Goal: Information Seeking & Learning: Learn about a topic

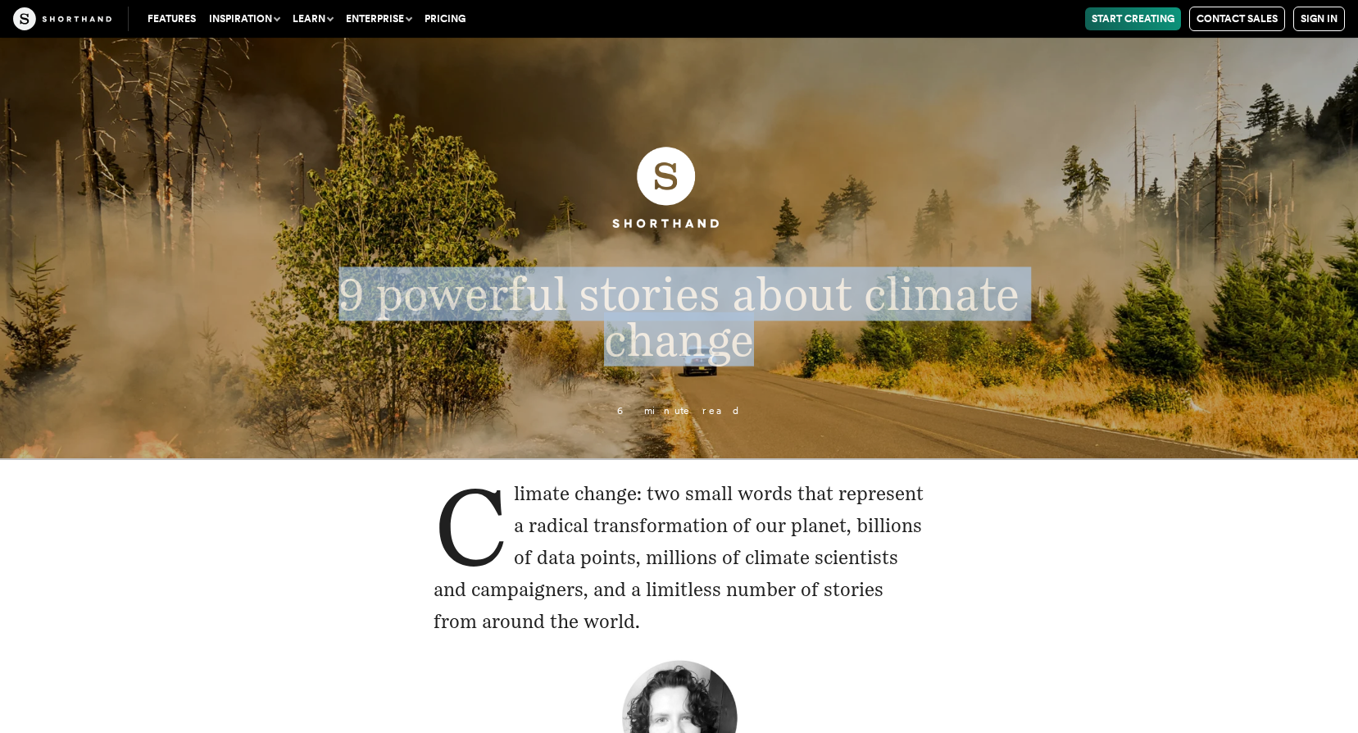
drag, startPoint x: 345, startPoint y: 292, endPoint x: 746, endPoint y: 357, distance: 406.8
click at [748, 359] on span "9 powerful stories about climate change" at bounding box center [678, 315] width 681 height 99
drag, startPoint x: 746, startPoint y: 357, endPoint x: 698, endPoint y: 320, distance: 60.8
copy span "9 powerful stories about climate change"
click at [672, 382] on header "9 powerful stories about climate change 6 minute read" at bounding box center [679, 248] width 1358 height 420
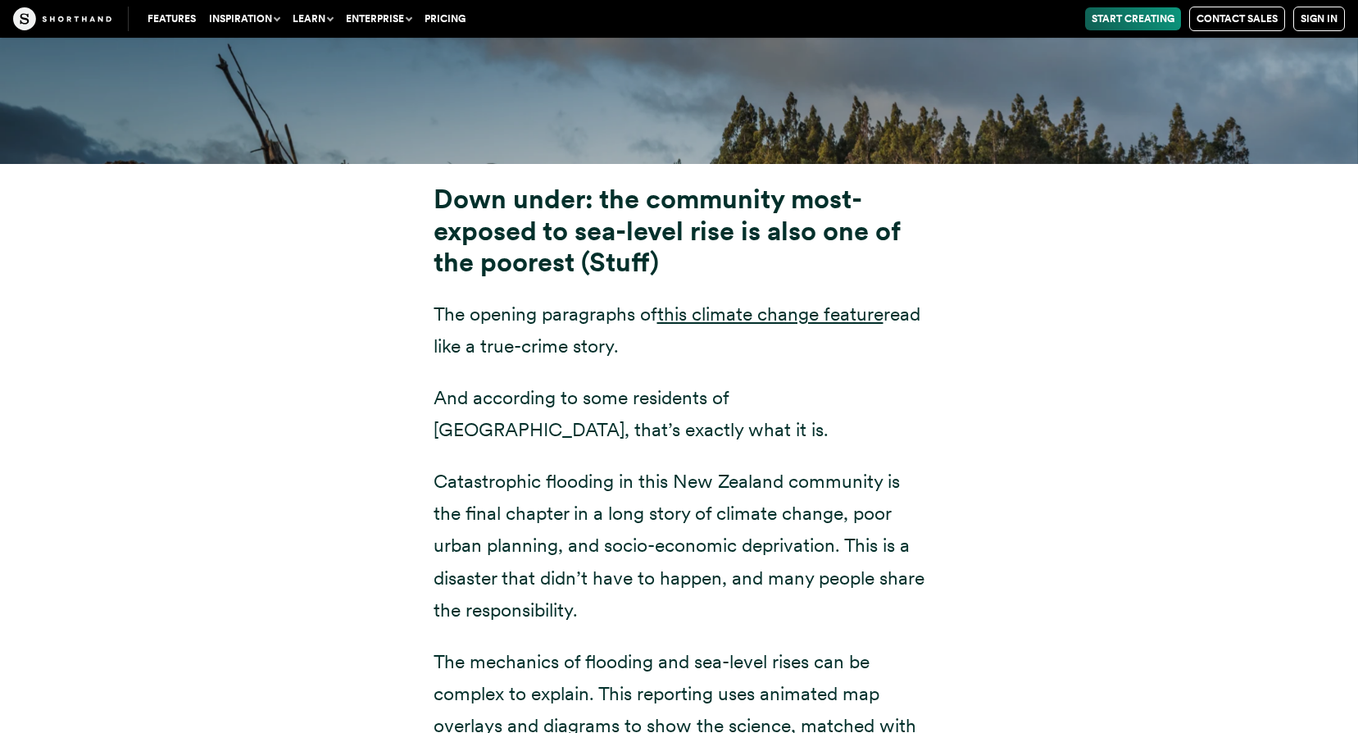
scroll to position [6228, 0]
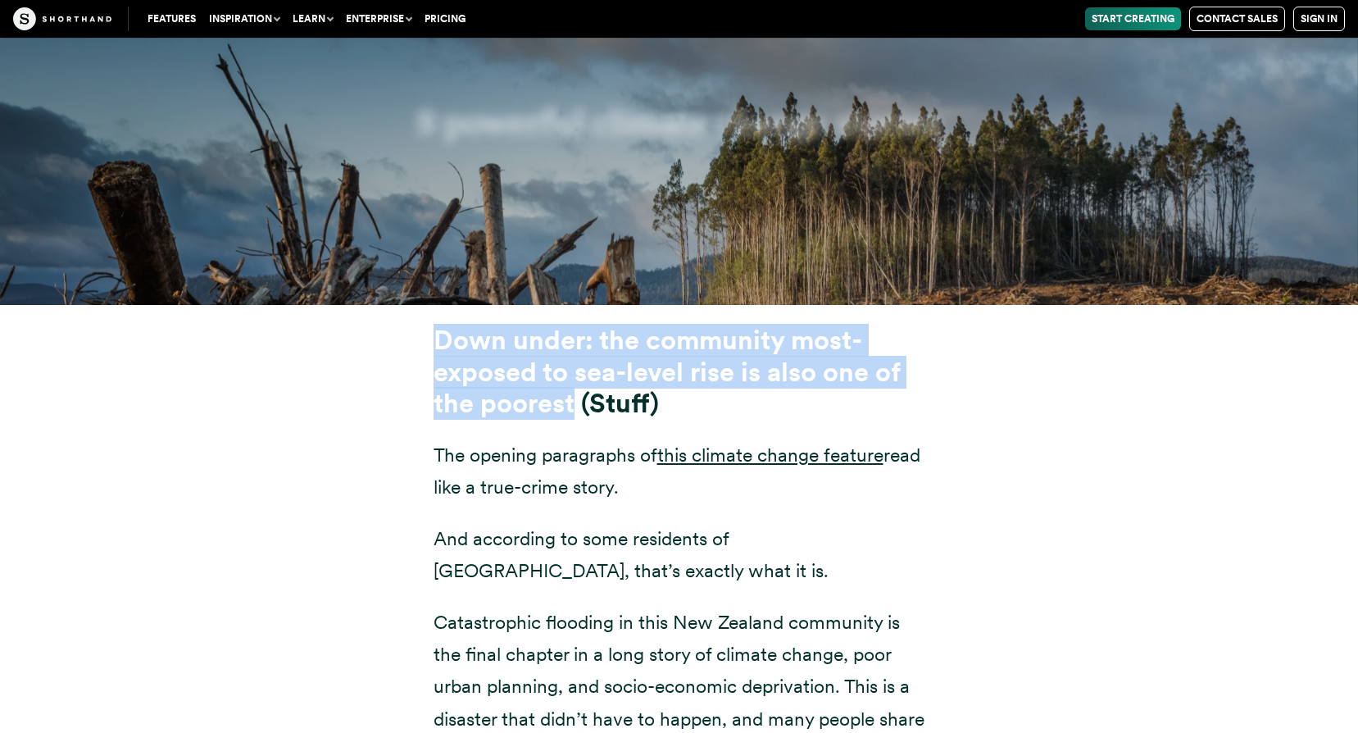
drag, startPoint x: 438, startPoint y: 296, endPoint x: 570, endPoint y: 370, distance: 151.9
click at [570, 370] on strong "Down under: the community most-exposed to sea-level rise is also one of the poo…" at bounding box center [666, 371] width 466 height 95
drag, startPoint x: 570, startPoint y: 370, endPoint x: 540, endPoint y: 334, distance: 46.5
copy strong "Down under: the community most-exposed to sea-level rise is also one of the poo…"
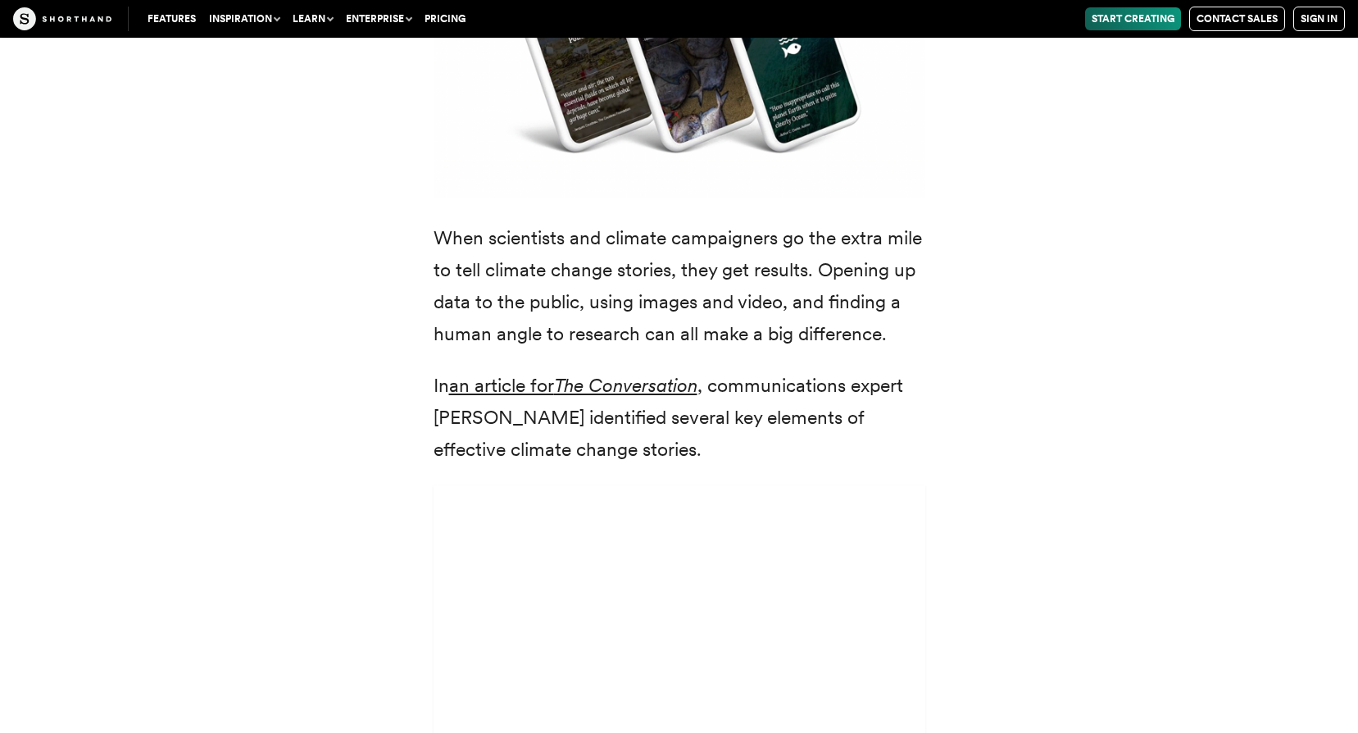
click at [305, 402] on div "We’ve known about the climate emergency for decades. But it’s taken some time f…" at bounding box center [679, 276] width 1114 height 2439
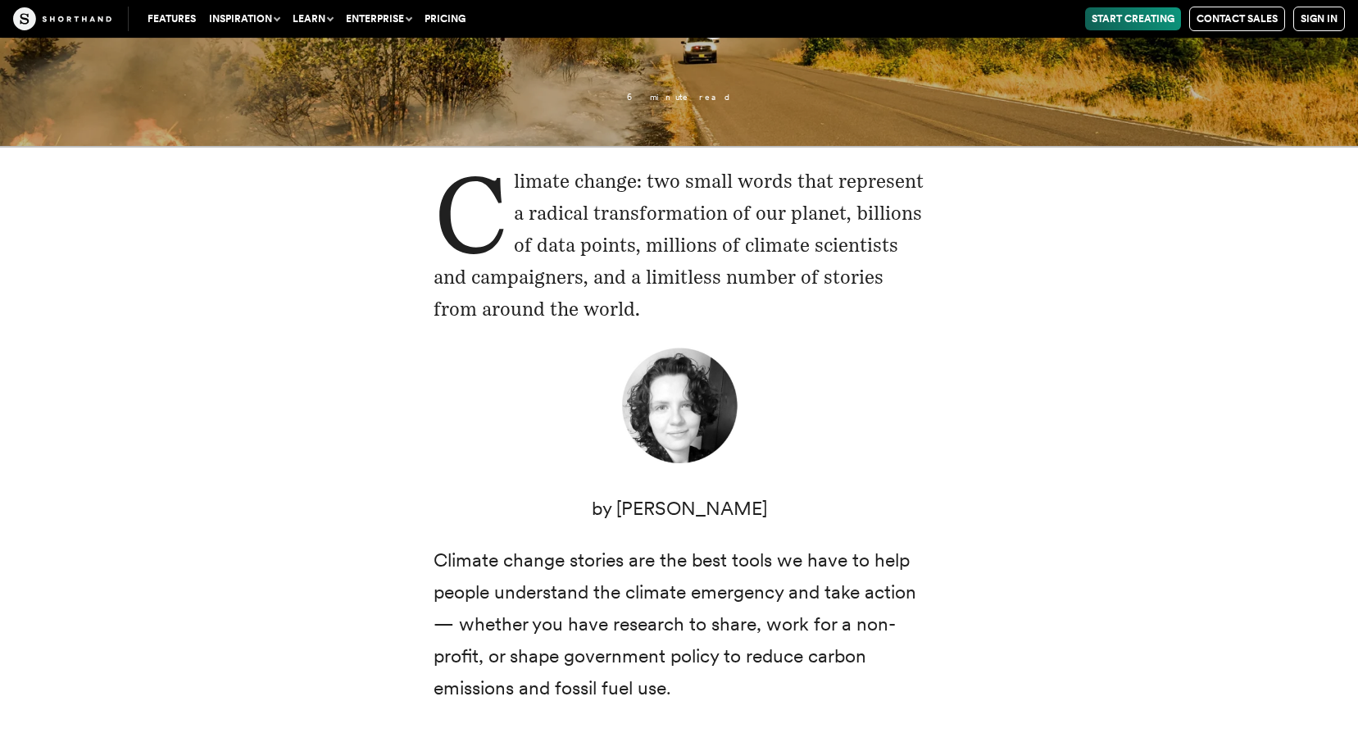
scroll to position [328, 0]
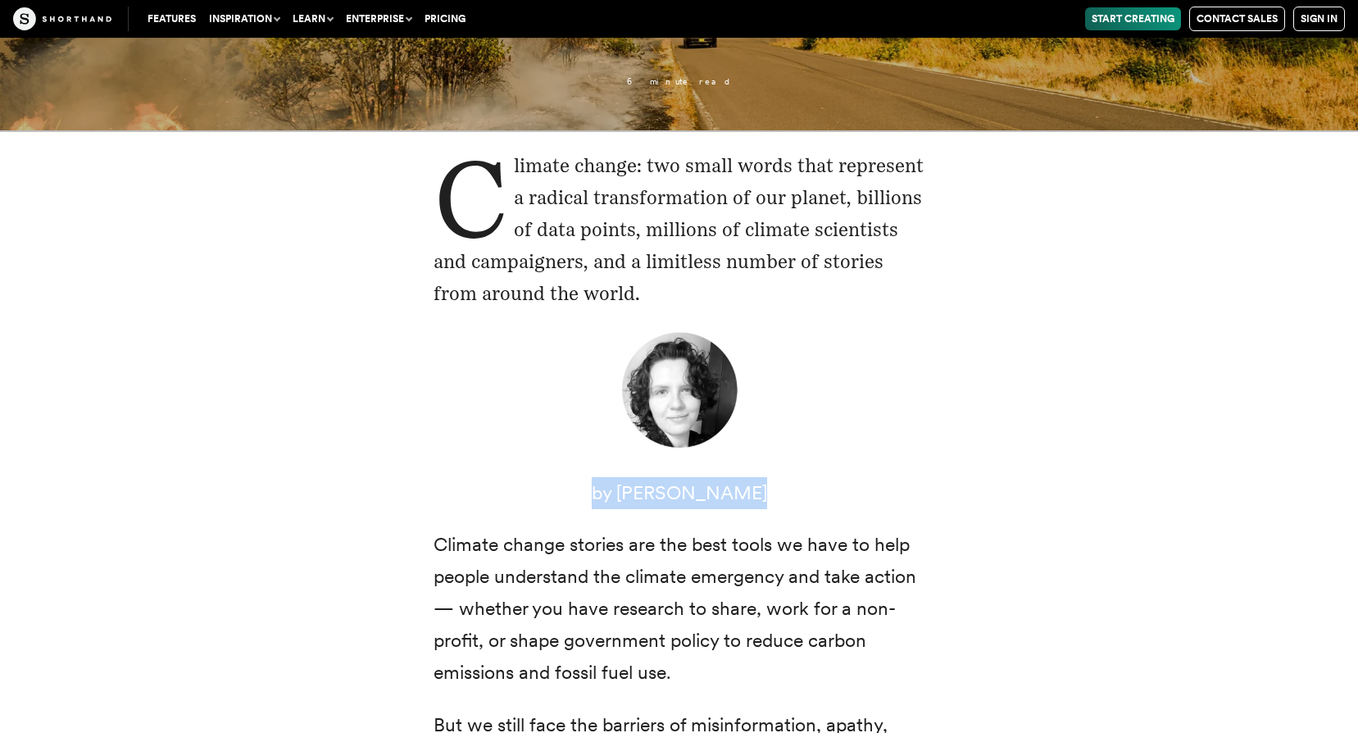
drag, startPoint x: 610, startPoint y: 498, endPoint x: 752, endPoint y: 501, distance: 142.6
click at [752, 501] on p "by [PERSON_NAME]" at bounding box center [679, 493] width 492 height 32
drag, startPoint x: 752, startPoint y: 501, endPoint x: 710, endPoint y: 480, distance: 46.5
copy p "by [PERSON_NAME]"
click at [642, 492] on p "by [PERSON_NAME]" at bounding box center [679, 493] width 492 height 32
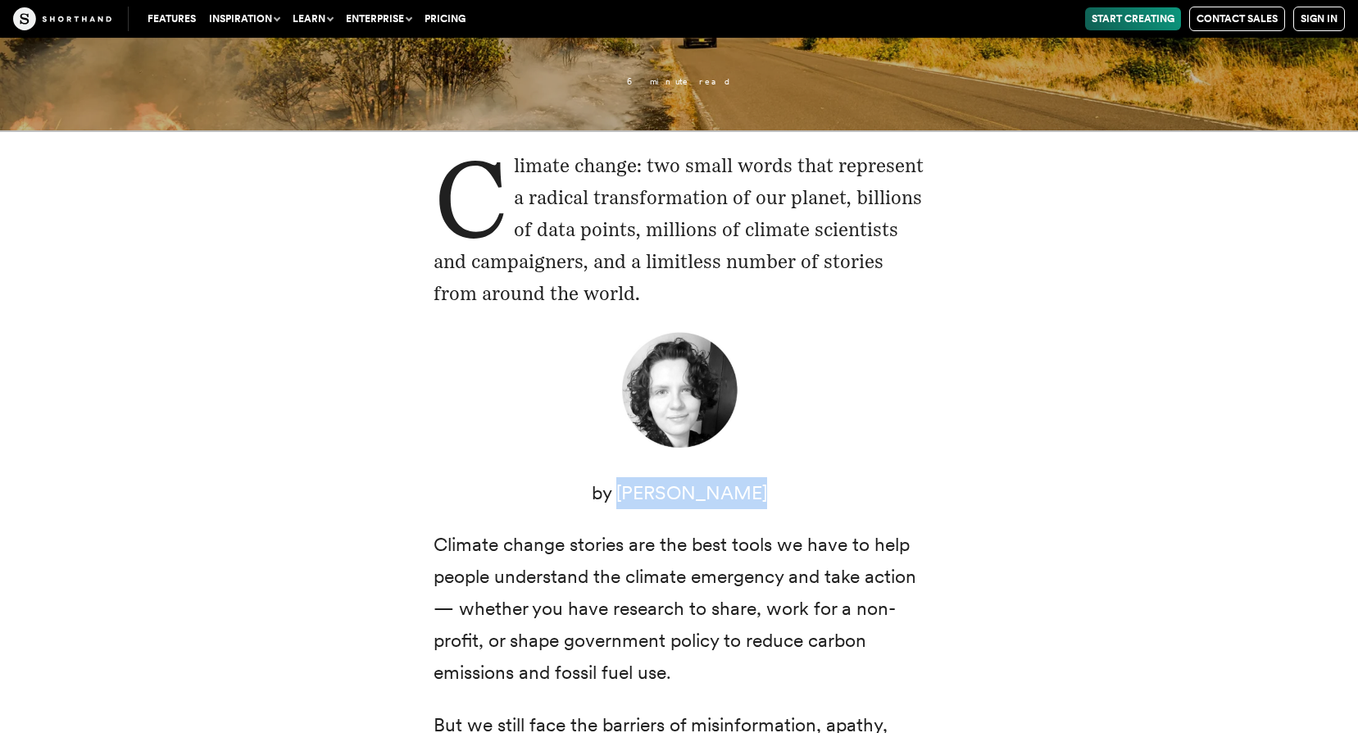
drag, startPoint x: 634, startPoint y: 497, endPoint x: 796, endPoint y: 497, distance: 162.2
click at [796, 497] on p "by [PERSON_NAME]" at bounding box center [679, 493] width 492 height 32
drag, startPoint x: 796, startPoint y: 497, endPoint x: 738, endPoint y: 501, distance: 58.3
copy p "[PERSON_NAME]"
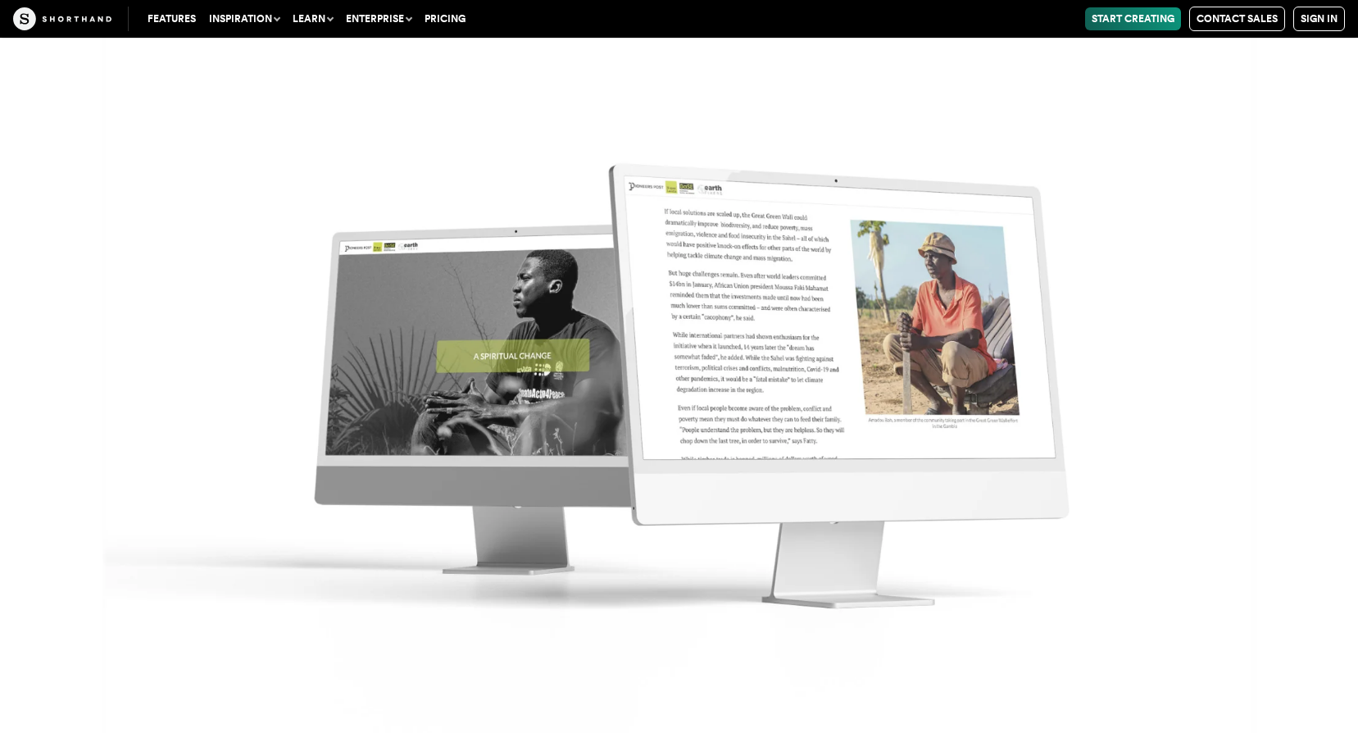
scroll to position [18736, 0]
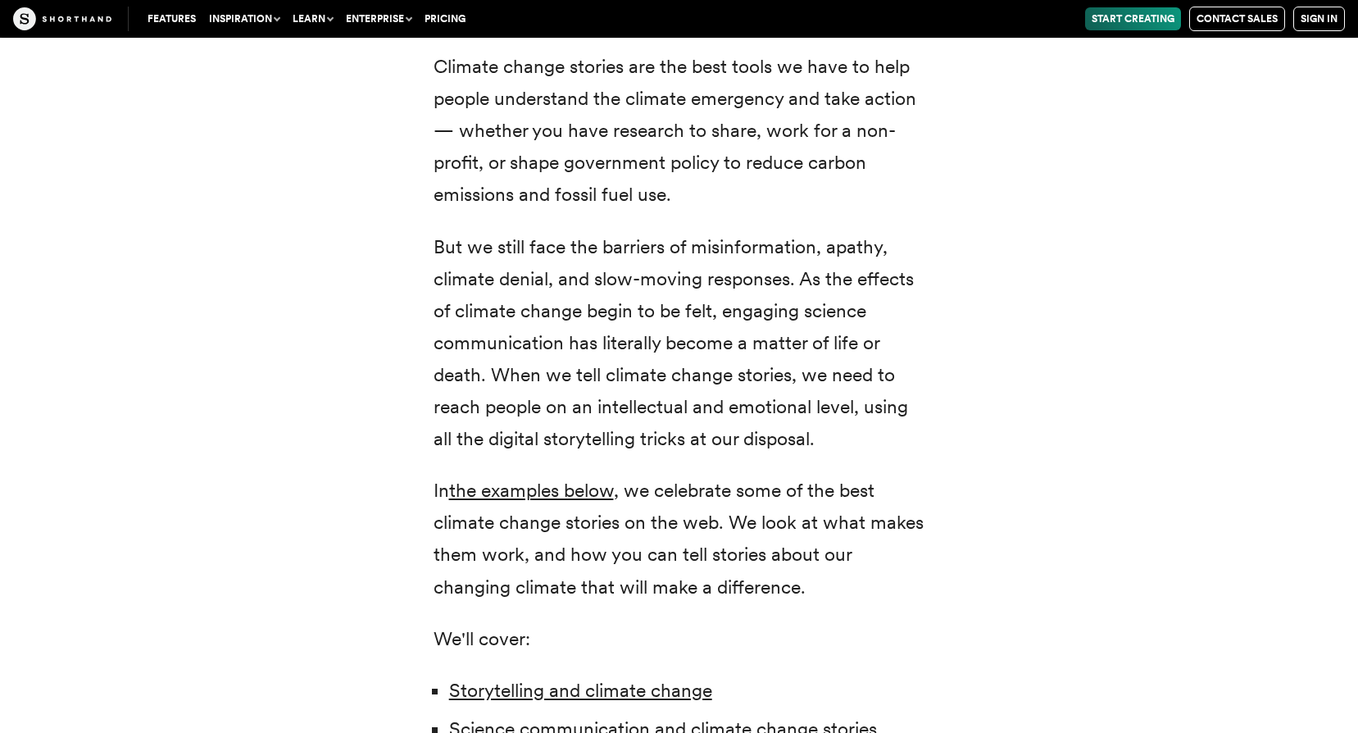
click at [1044, 379] on div "Climate change: two small words that represent a radical transformation of our …" at bounding box center [679, 228] width 1114 height 1150
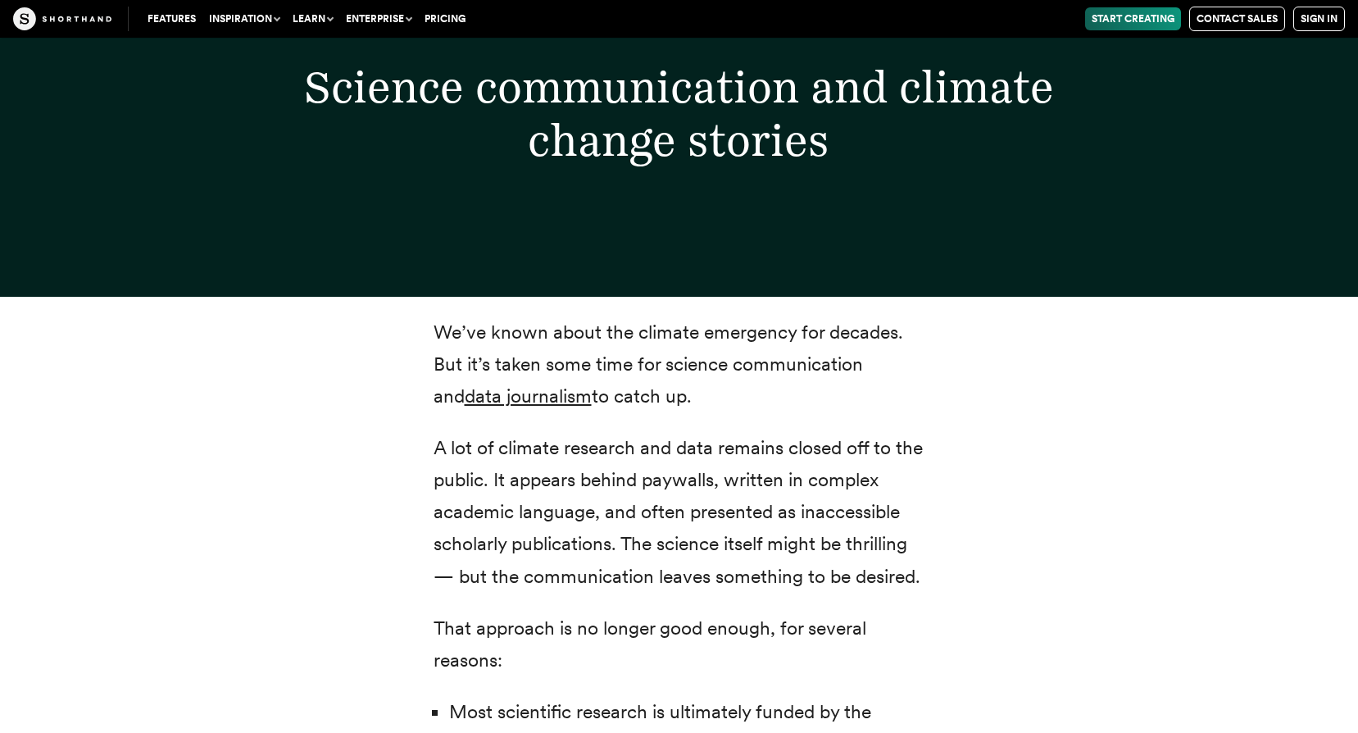
scroll to position [0, 0]
